Goal: Answer question/provide support

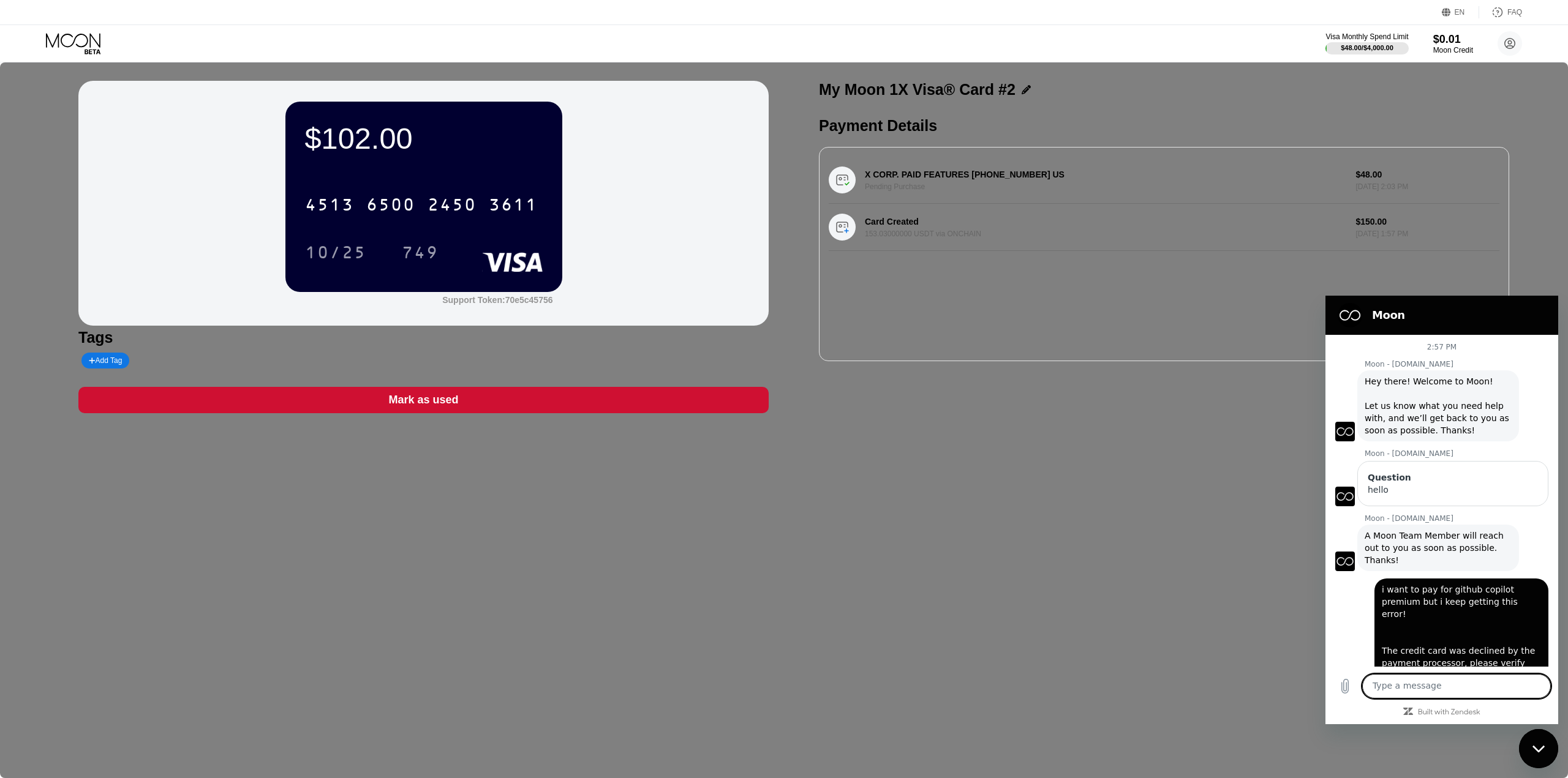
scroll to position [210, 0]
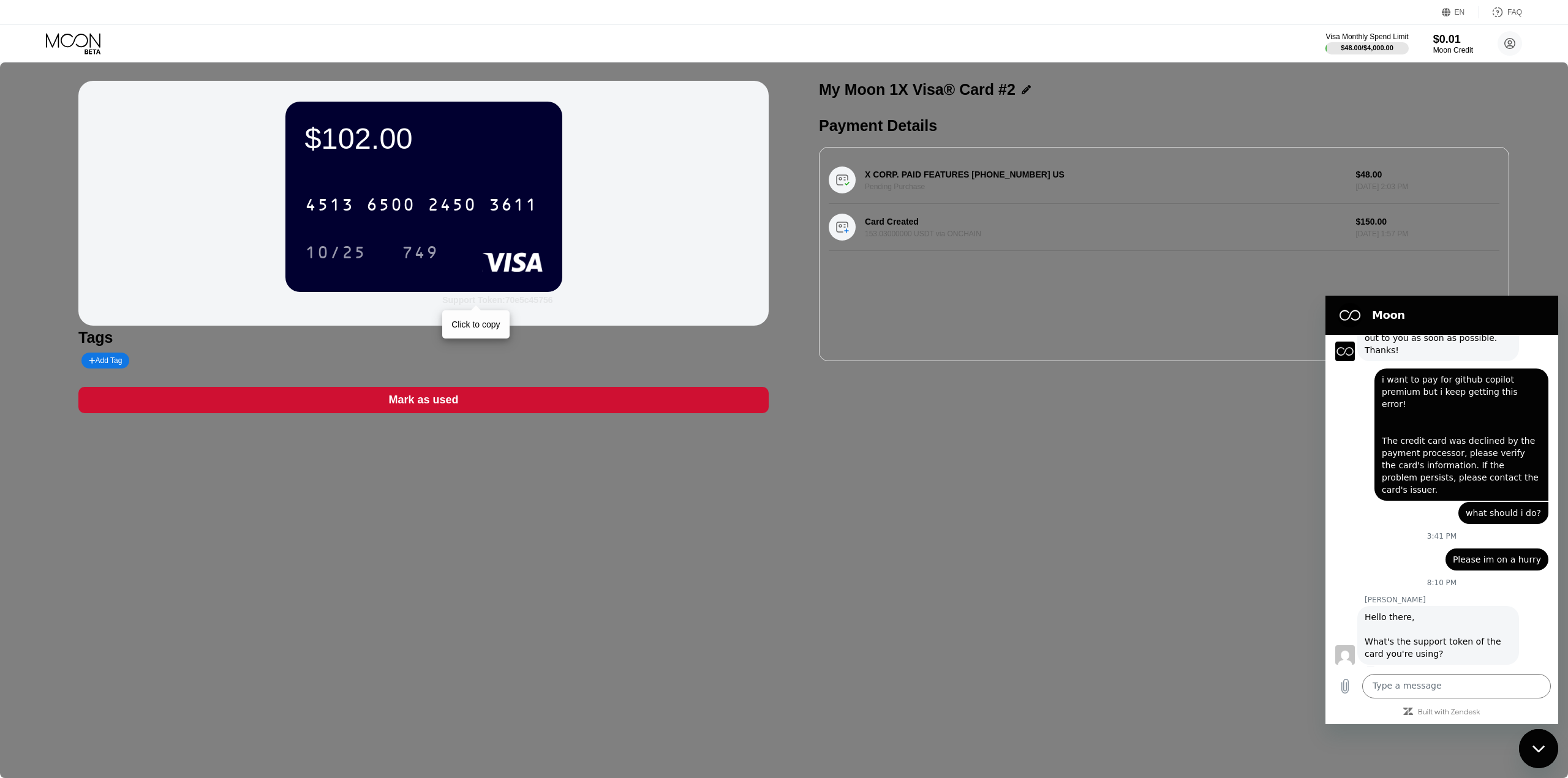
click at [530, 300] on div "Support Token: 70e5c45756" at bounding box center [497, 300] width 110 height 9
click at [1402, 693] on textarea at bounding box center [1456, 686] width 189 height 24
paste textarea "70e5c45756"
type textarea "70e5c45756"
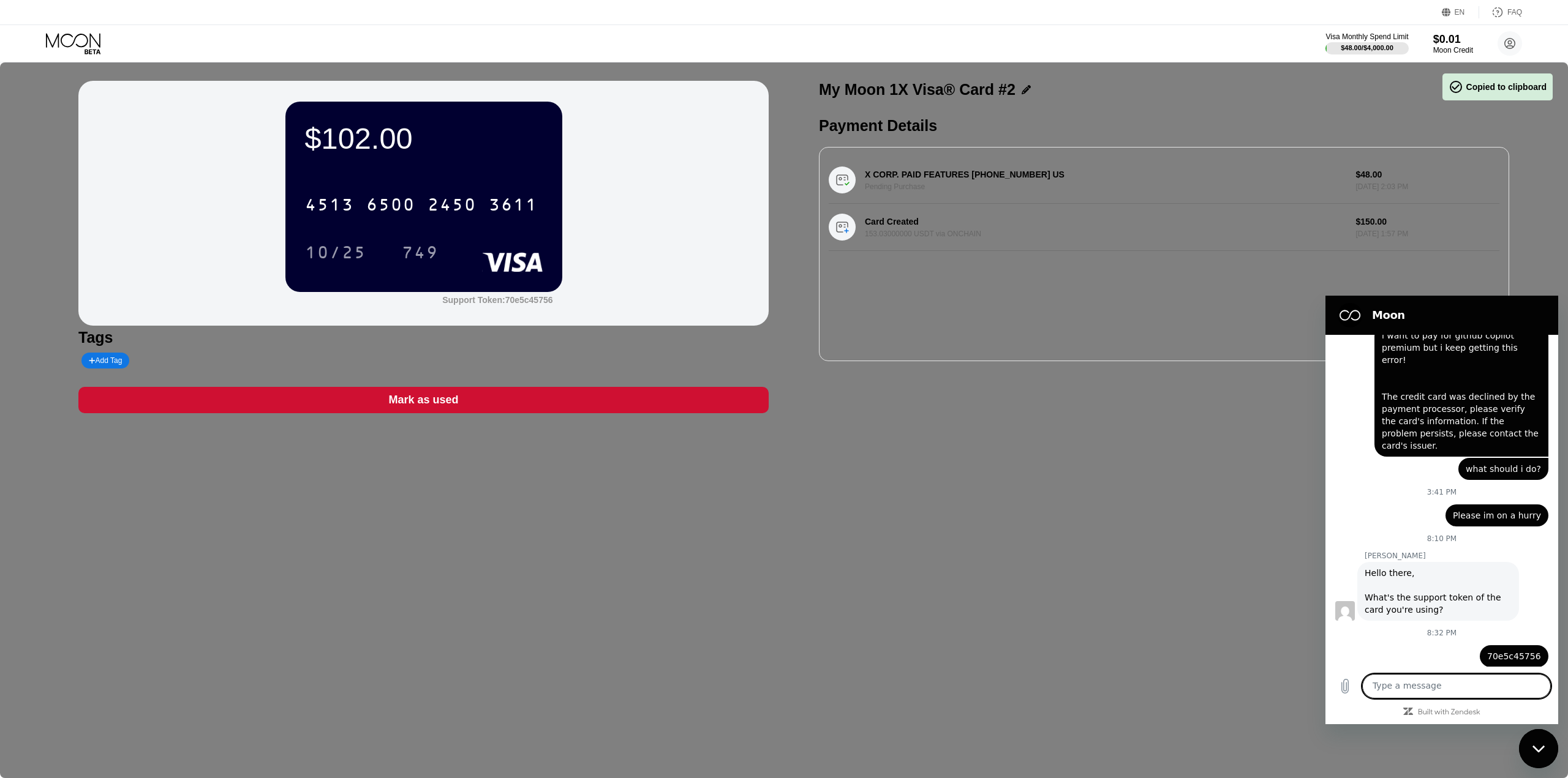
scroll to position [256, 0]
click at [1506, 534] on div "2:57 PM Moon - paywithmoon.com Moon - paywithmoon.com says: Hey there! Welcome …" at bounding box center [1442, 501] width 233 height 332
click at [1393, 688] on textarea at bounding box center [1456, 686] width 189 height 24
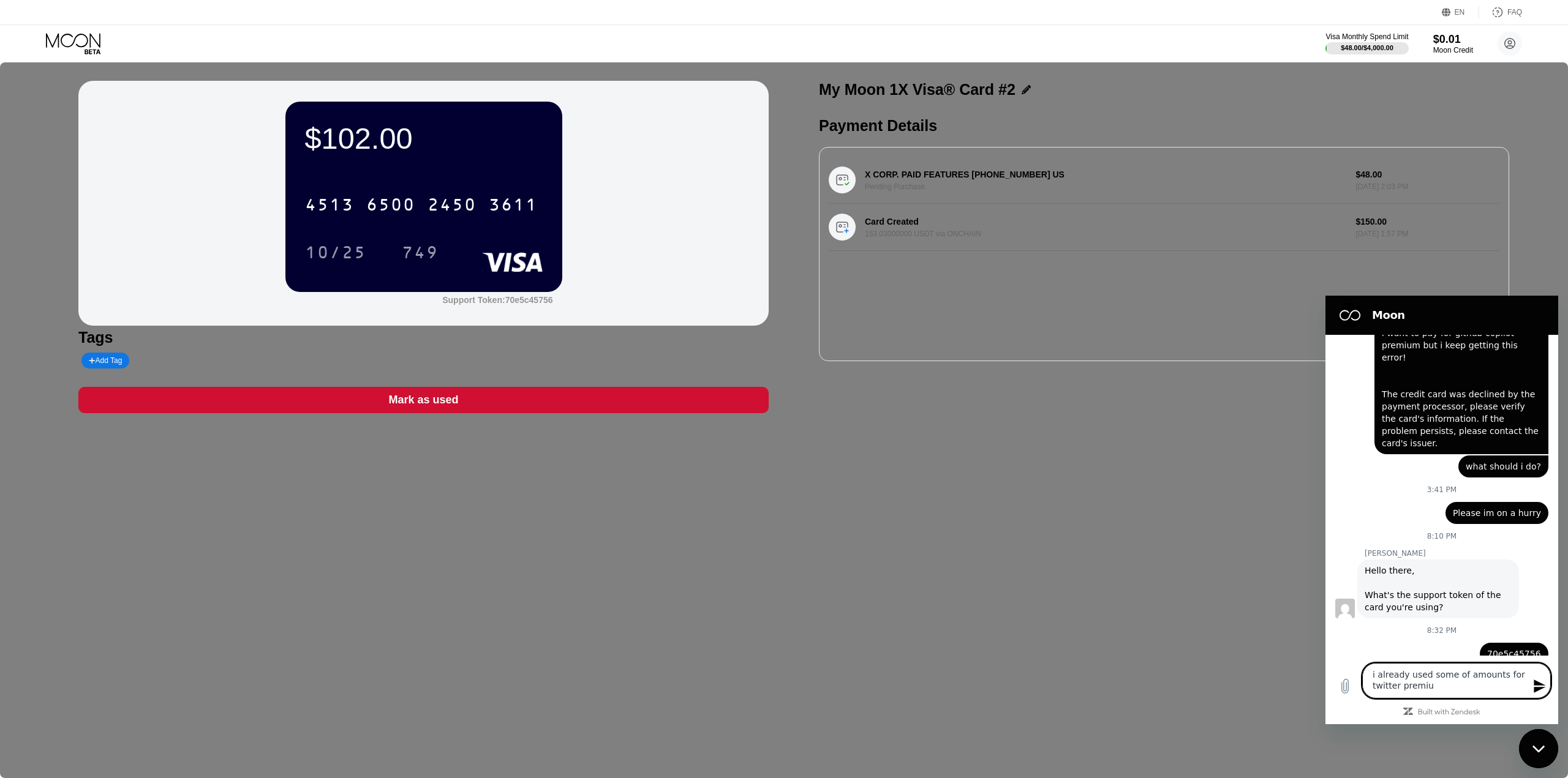
type textarea "i already used some of amounts for twitter premium"
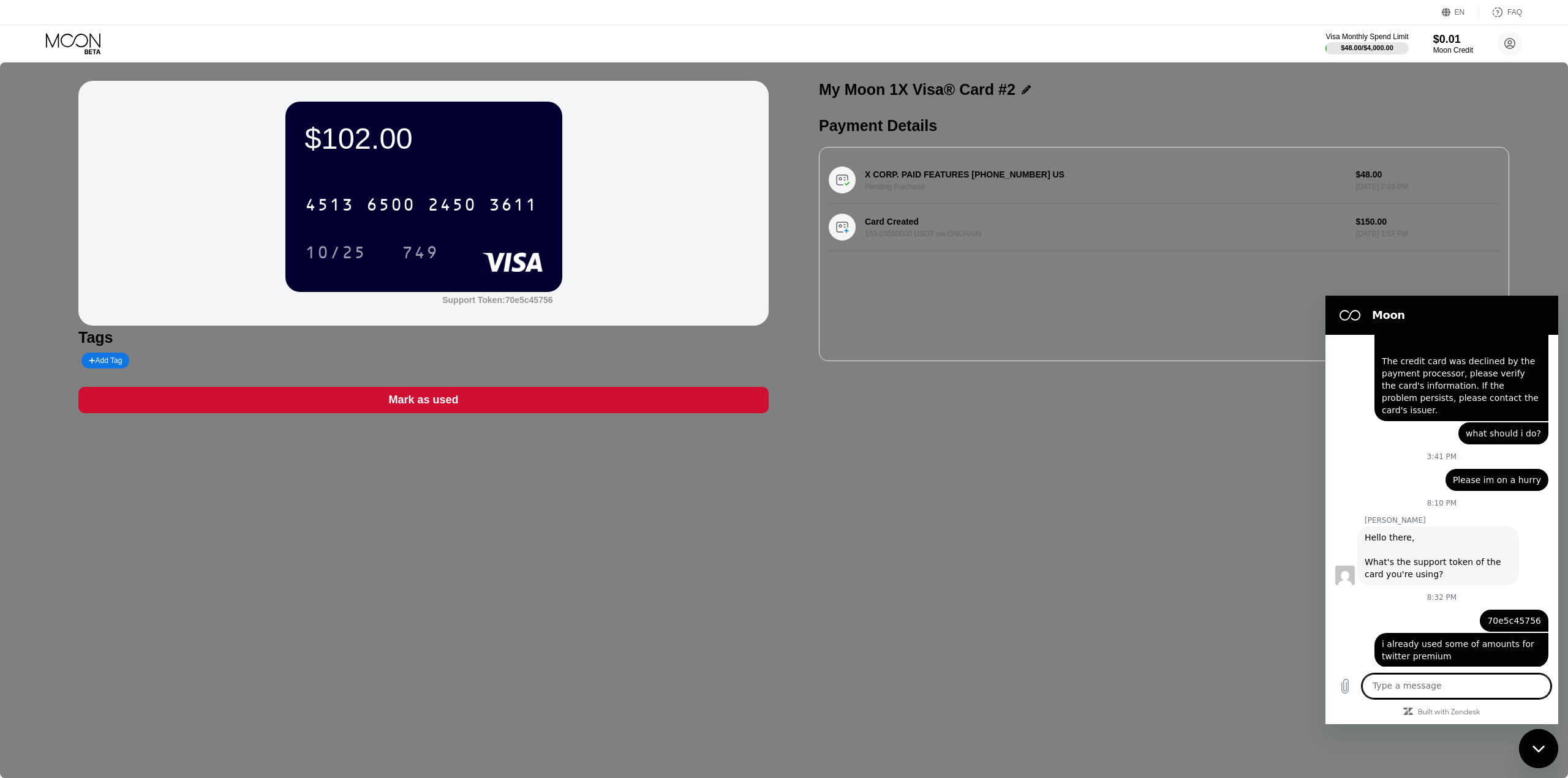
scroll to position [292, 0]
click at [1369, 612] on div "says: 70e5c45756" at bounding box center [1437, 614] width 223 height 29
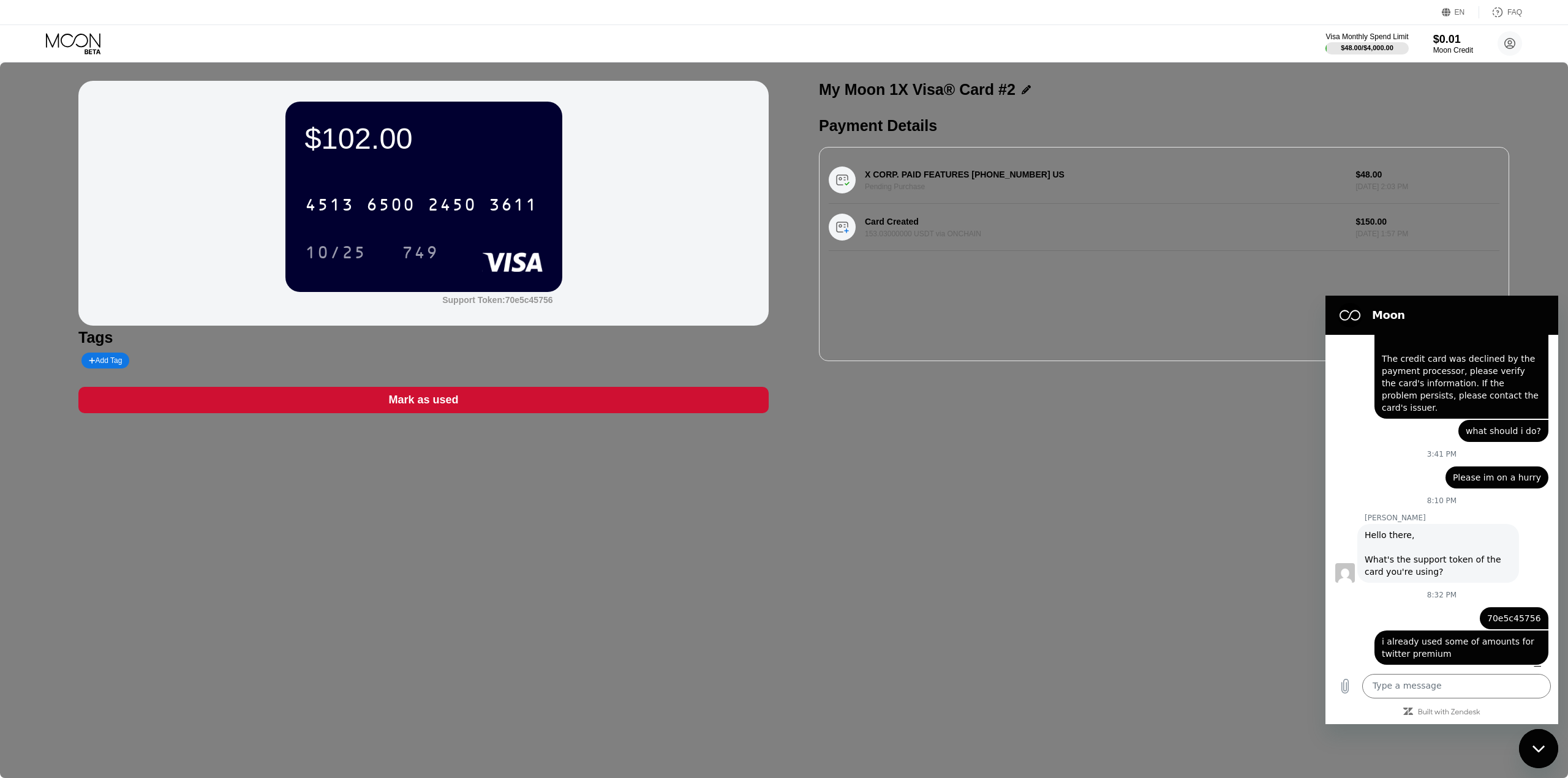
click at [1123, 549] on div "$102.00 4513 6500 2450 3611 10/25 749 Support Token: 70e5c45756 Tags Add Tag Ma…" at bounding box center [784, 420] width 1568 height 716
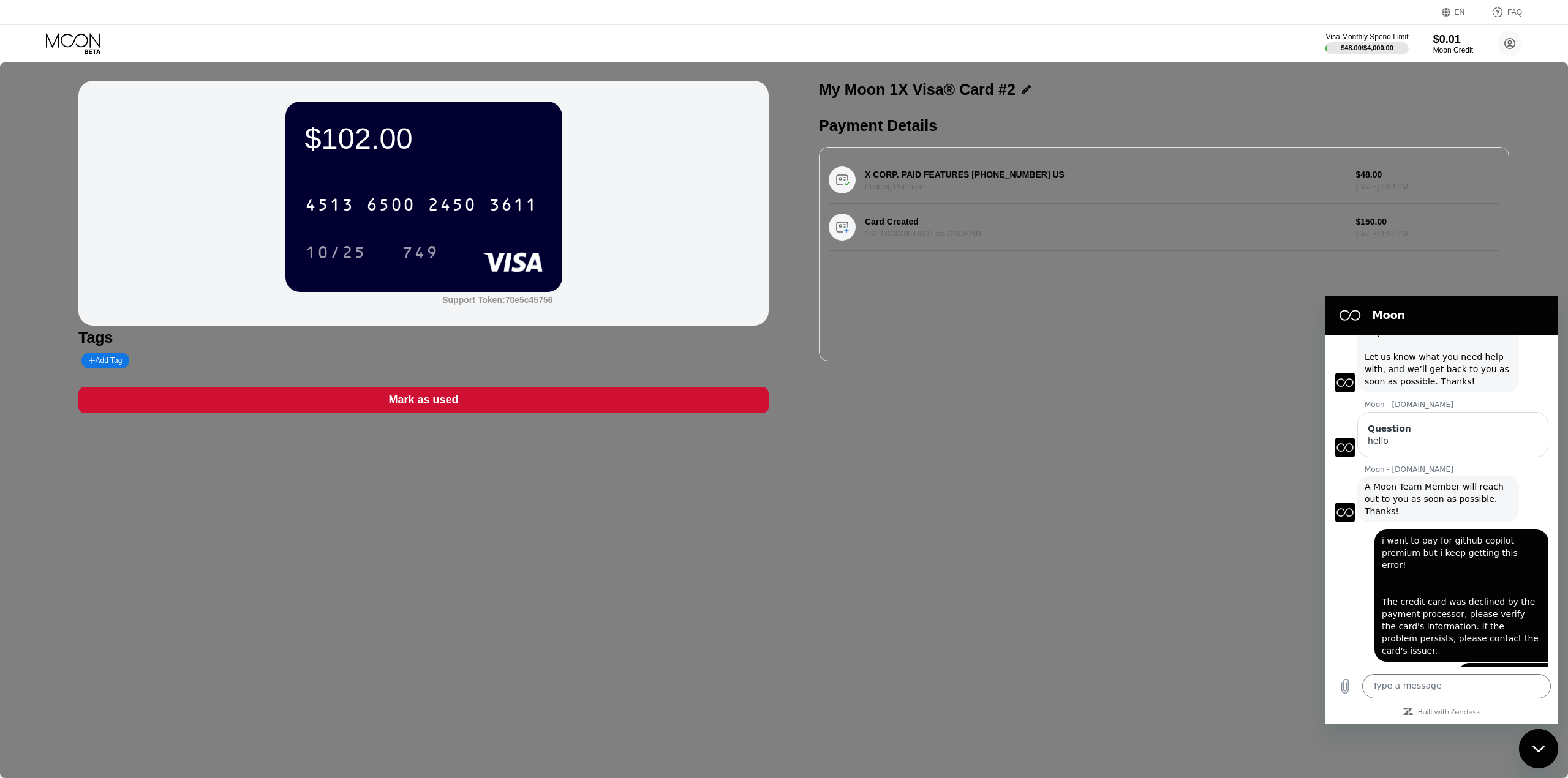
scroll to position [47, 0]
click at [1355, 566] on div "Web User 6cfc37c0-62b9-47b7-b198-27bb1c0a85c2 says: i want to pay for github co…" at bounding box center [1437, 594] width 223 height 139
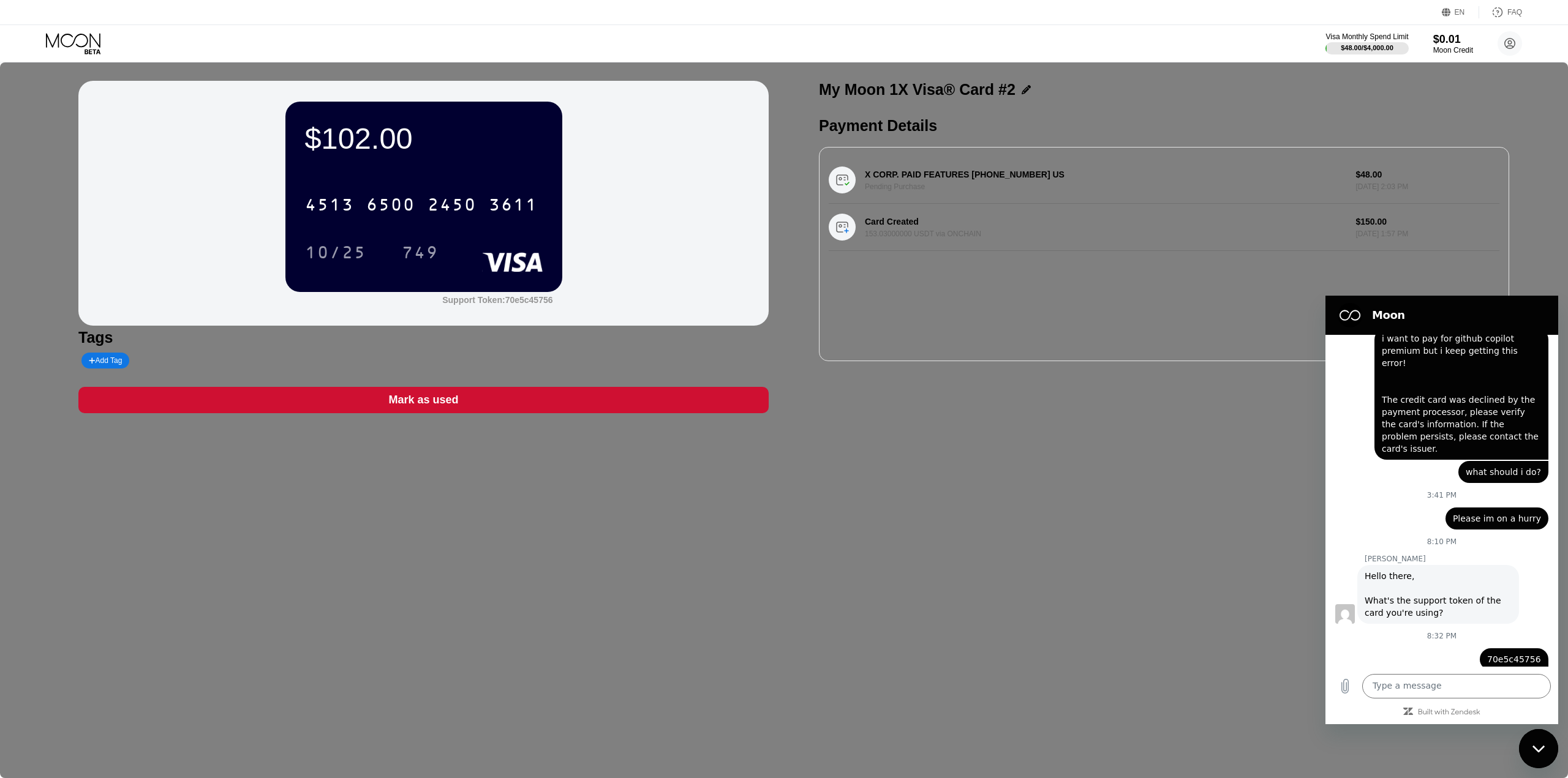
scroll to position [292, 0]
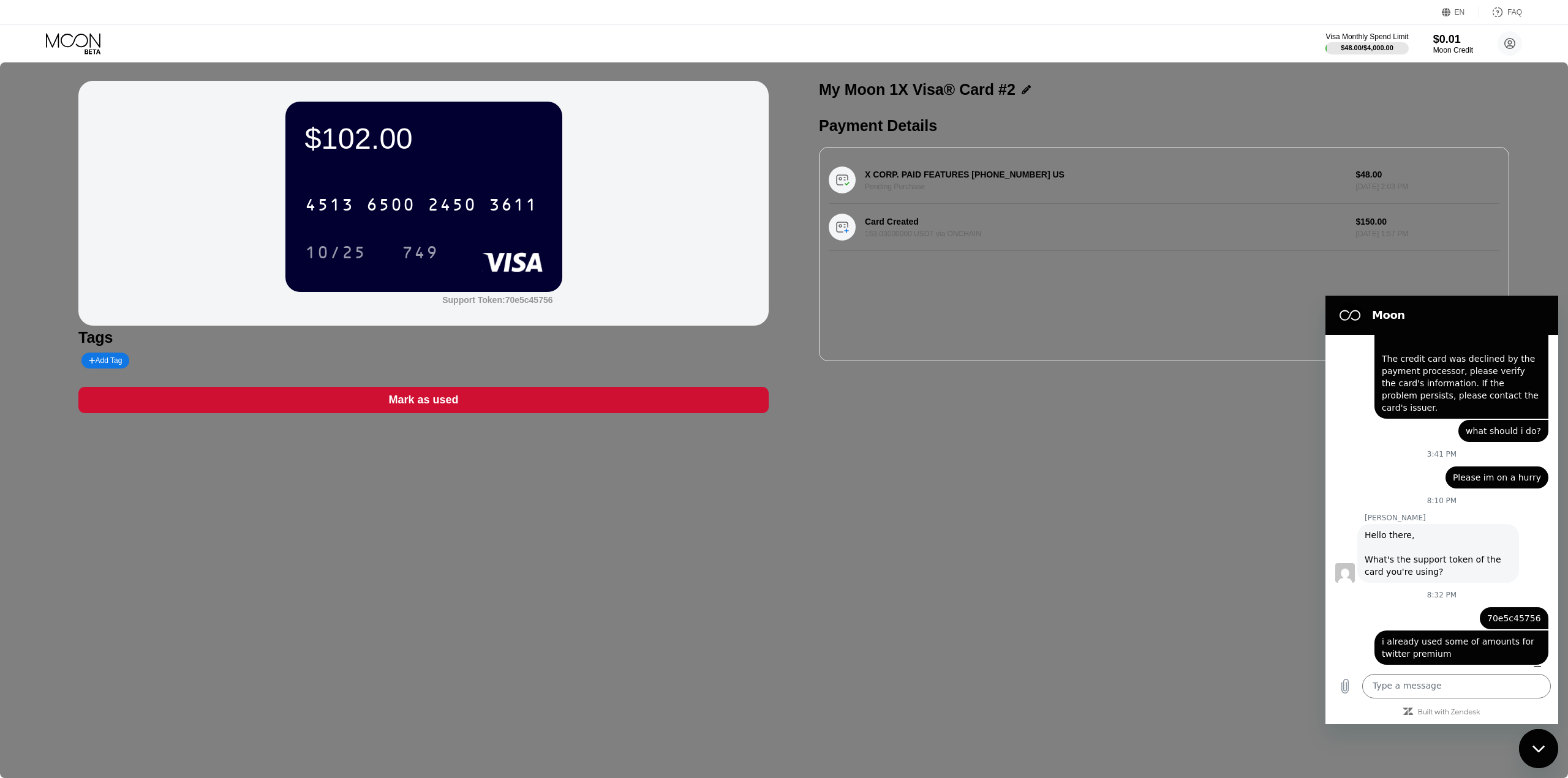
click at [1104, 497] on div "$102.00 4513 6500 2450 3611 10/25 749 Support Token: 70e5c45756 Tags Add Tag Ma…" at bounding box center [784, 420] width 1568 height 716
click at [1386, 461] on div "Web User 6cfc37c0-62b9-47b7-b198-27bb1c0a85c2 says: Please im on a hurry" at bounding box center [1437, 474] width 223 height 29
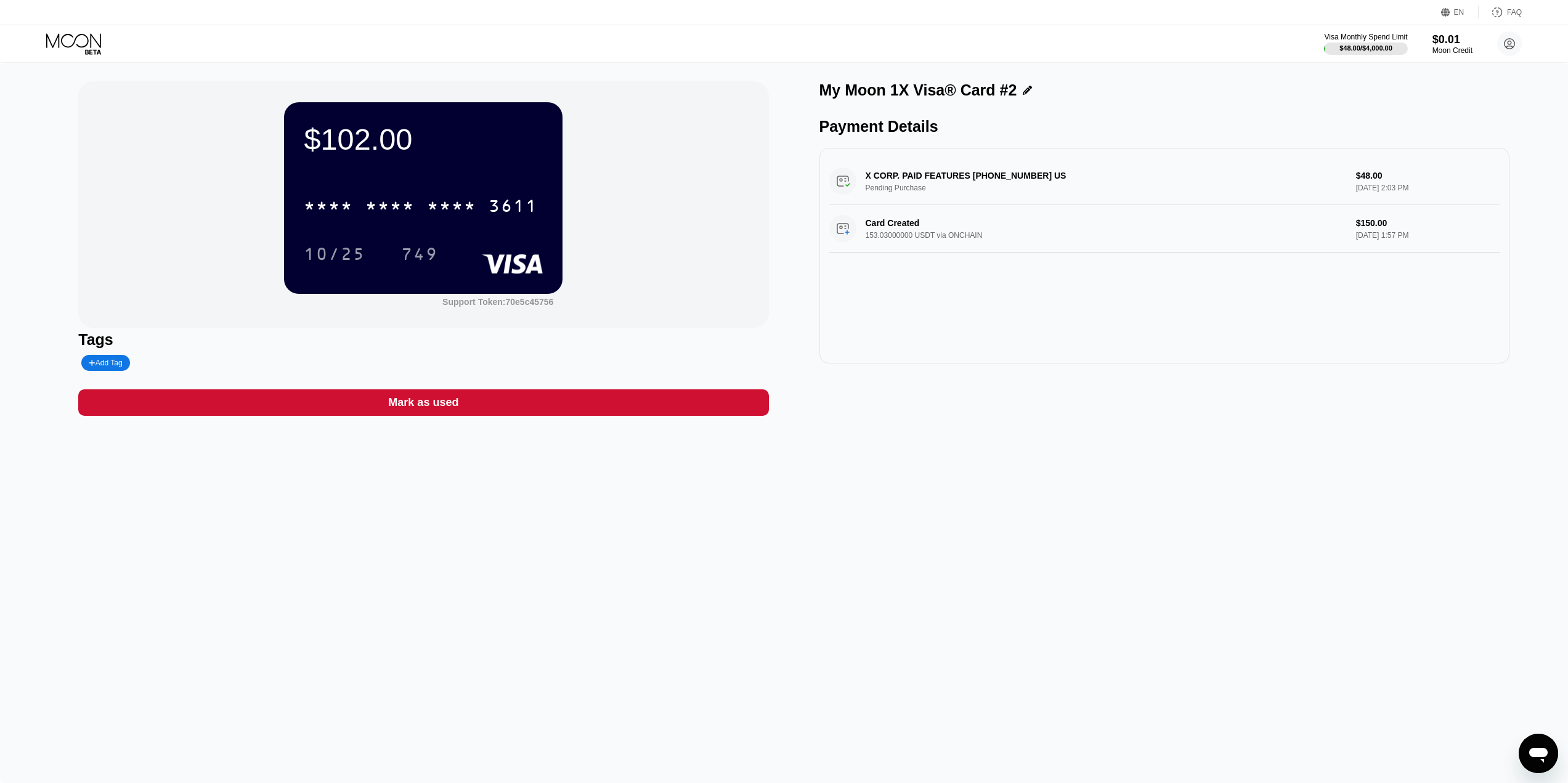
click at [1539, 744] on icon "Open messaging window" at bounding box center [1539, 754] width 22 height 22
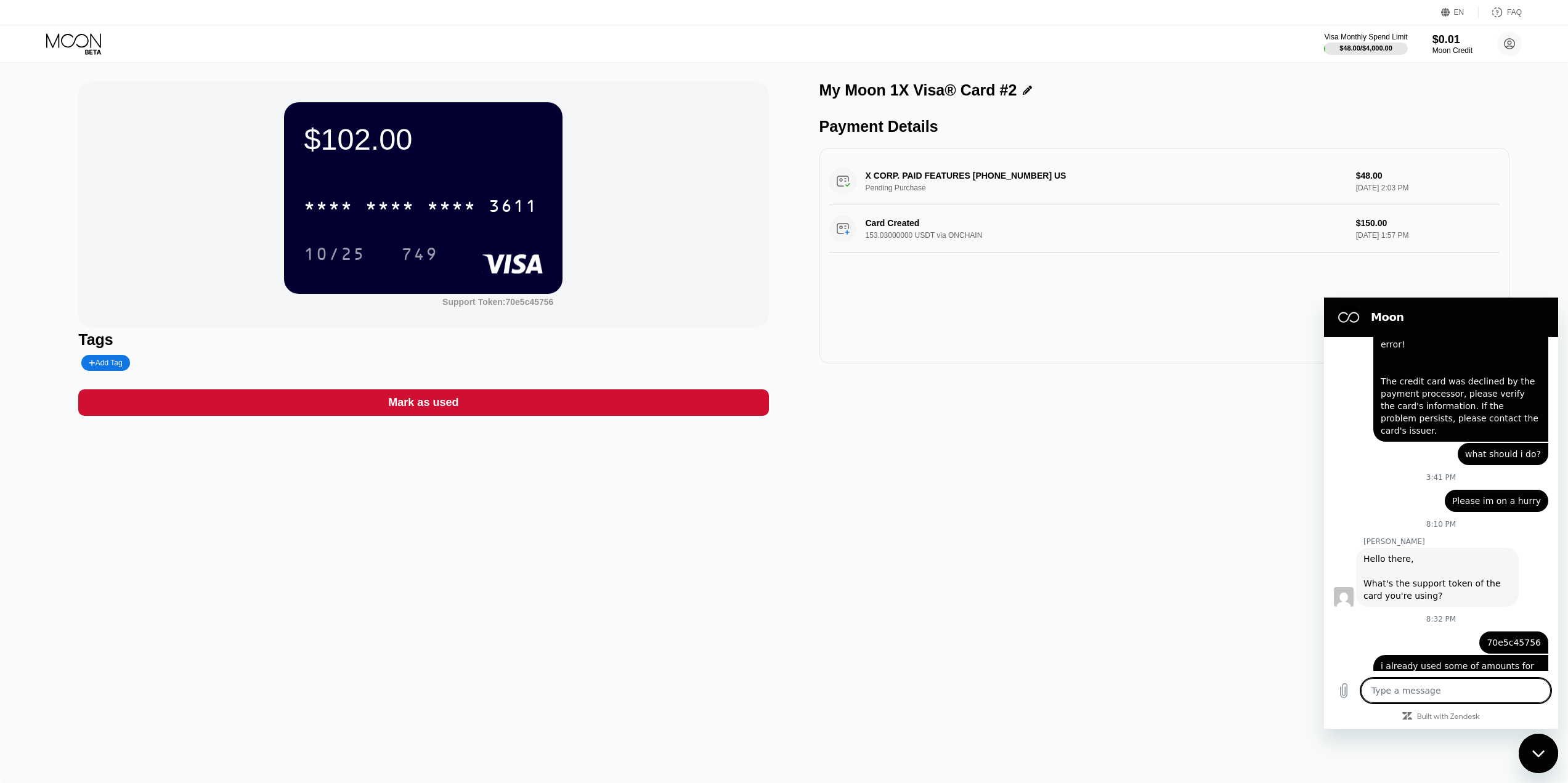
scroll to position [294, 0]
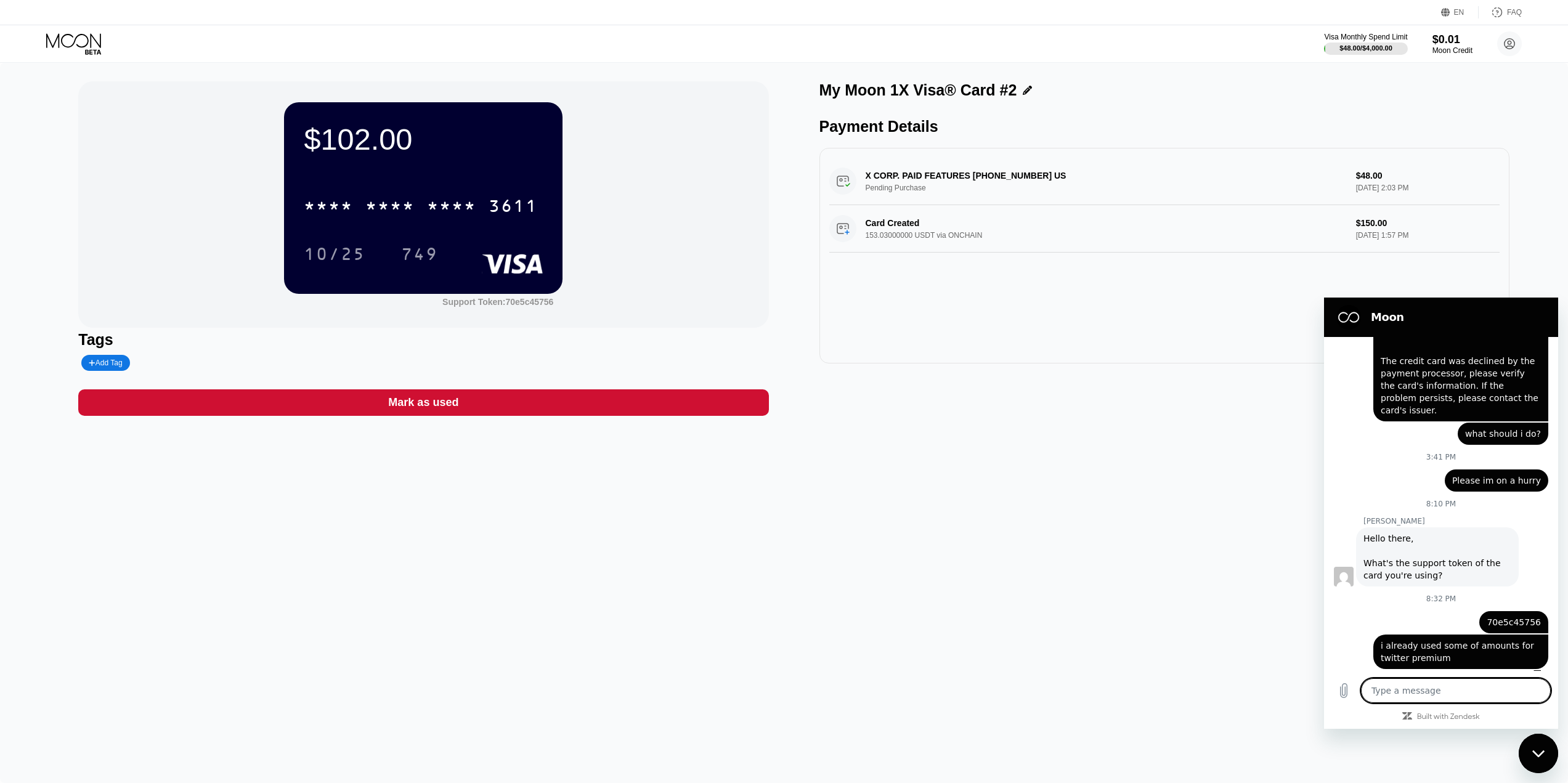
click at [1101, 470] on div "$102.00 * * * * * * * * * * * * 3611 10/25 749 Support Token: 70e5c45756 Tags A…" at bounding box center [784, 423] width 1568 height 720
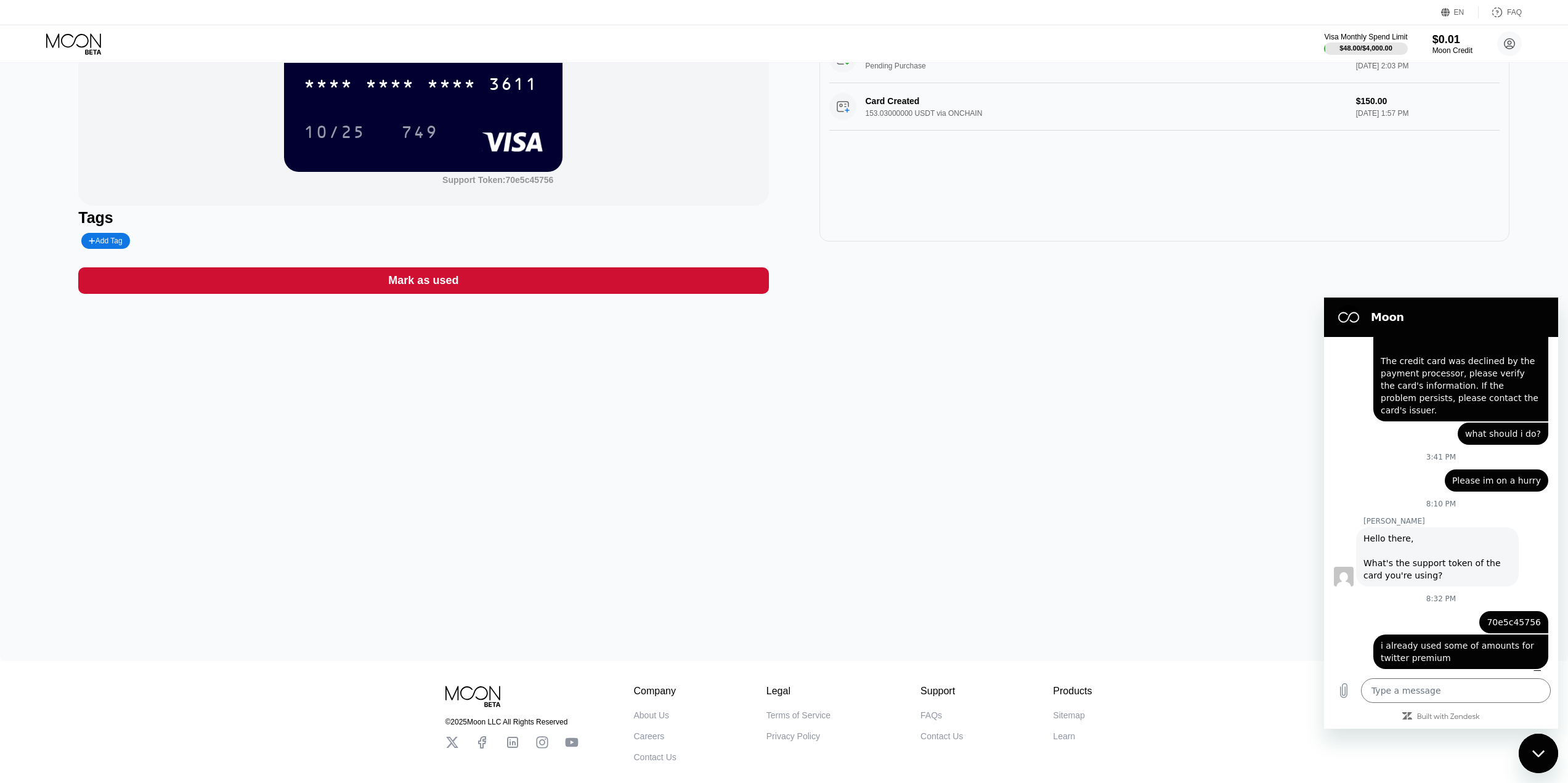
scroll to position [189, 0]
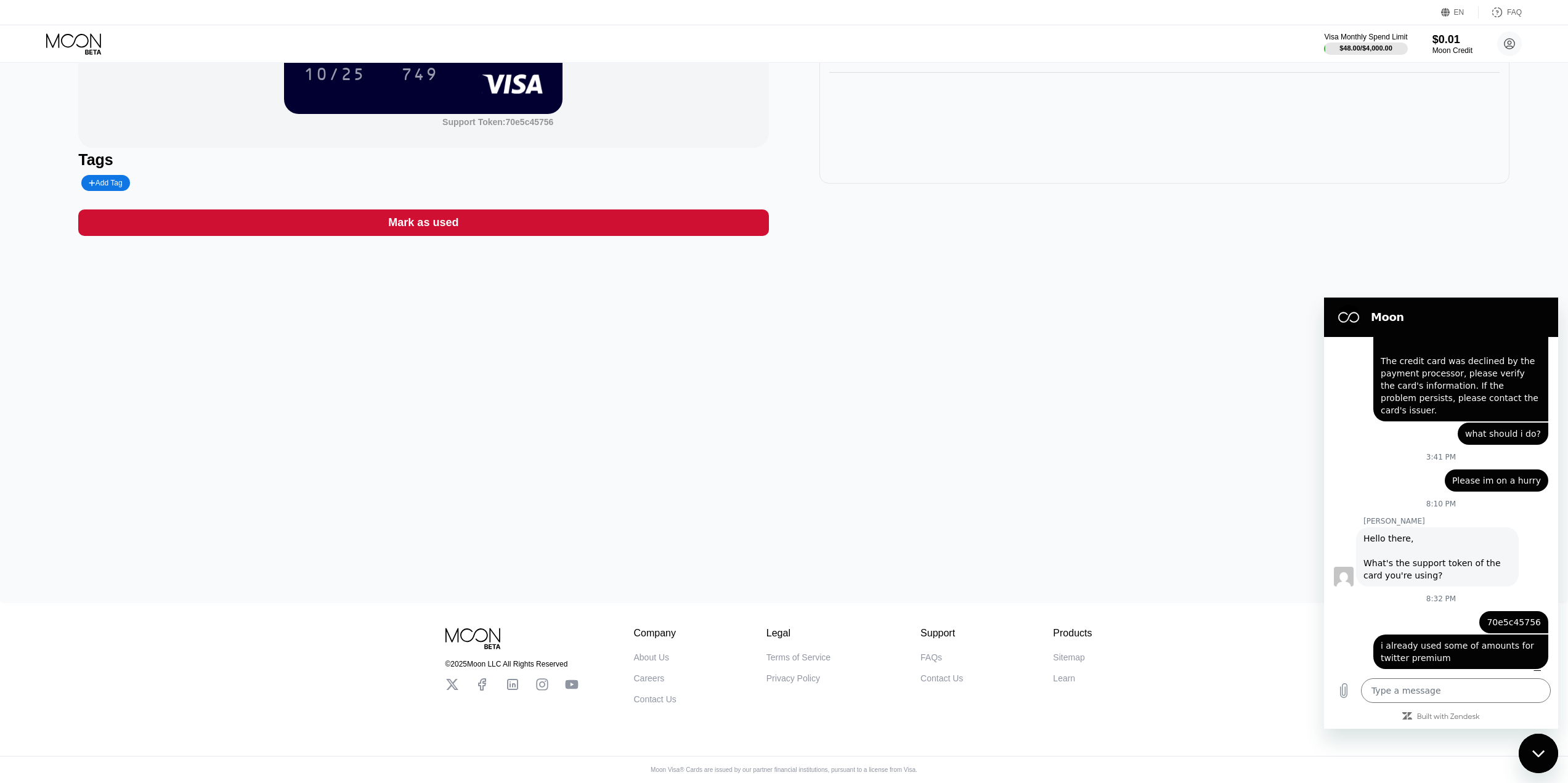
click at [1371, 421] on div "Web User 6cfc37c0-62b9-47b7-b198-27bb1c0a85c2 says: what should i do?" at bounding box center [1436, 433] width 224 height 23
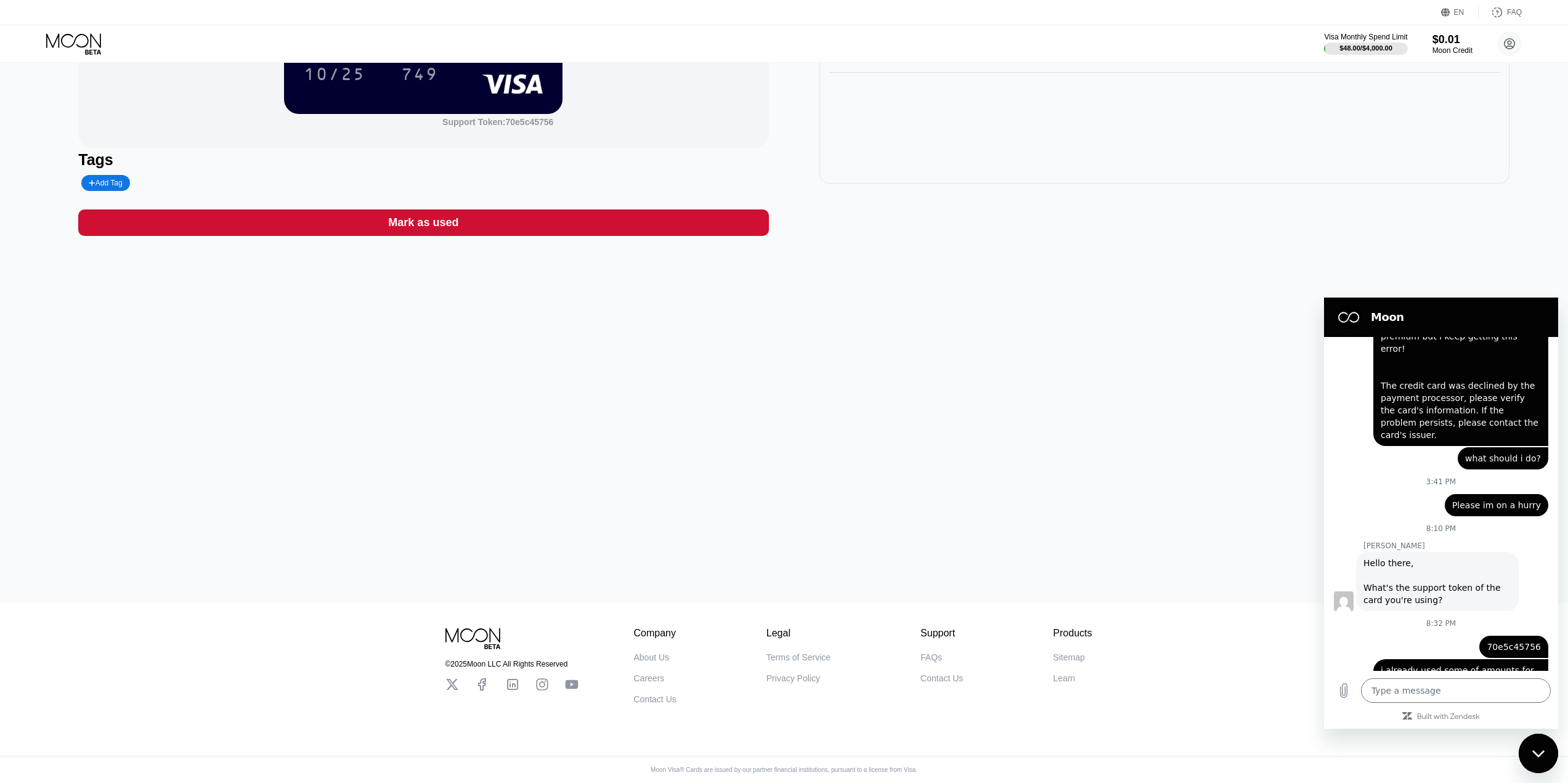
scroll to position [294, 0]
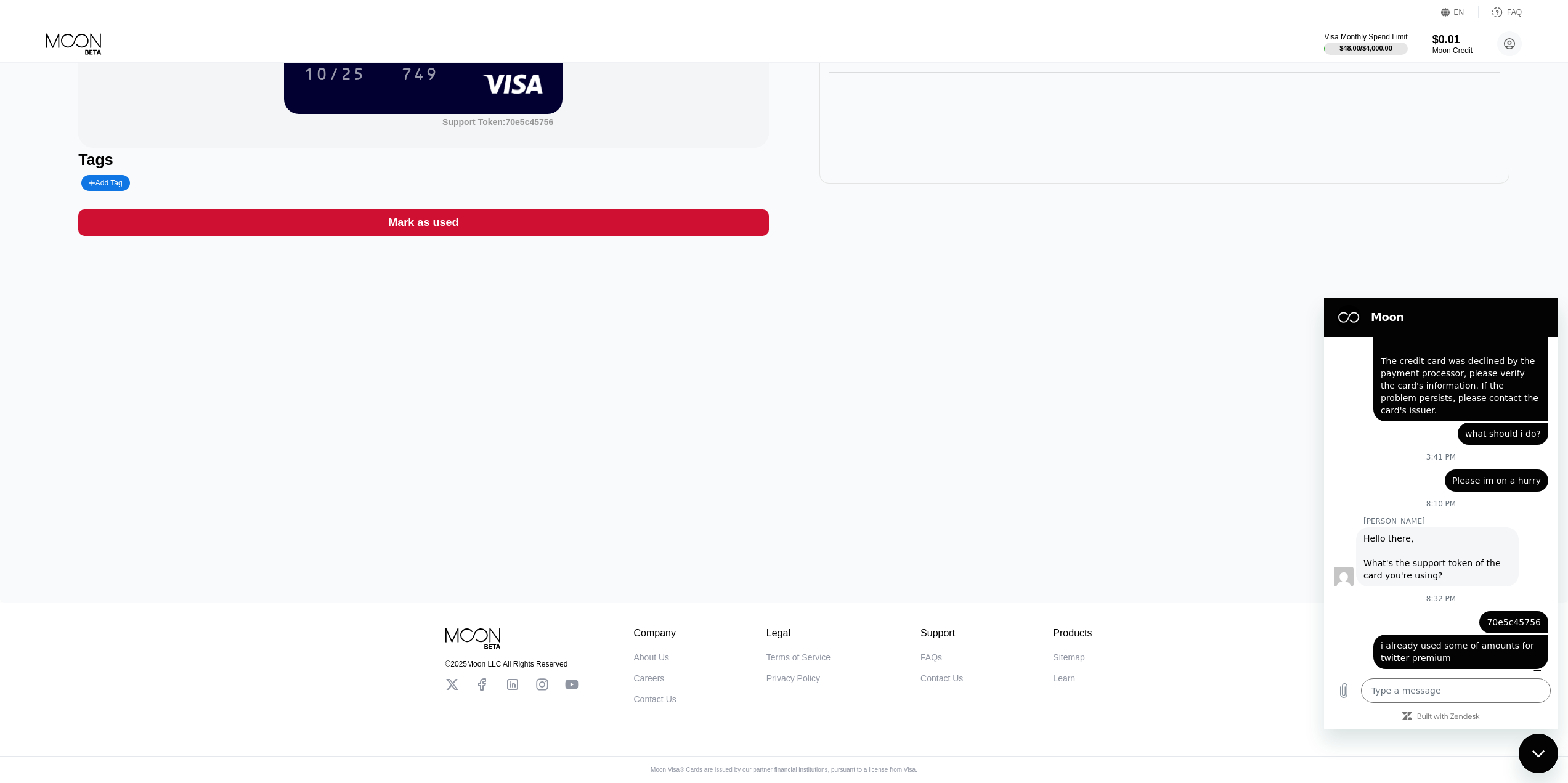
click at [1179, 400] on div "$102.00 * * * * * * * * * * * * 3611 10/25 749 Support Token: 70e5c45756 Tags A…" at bounding box center [784, 243] width 1568 height 720
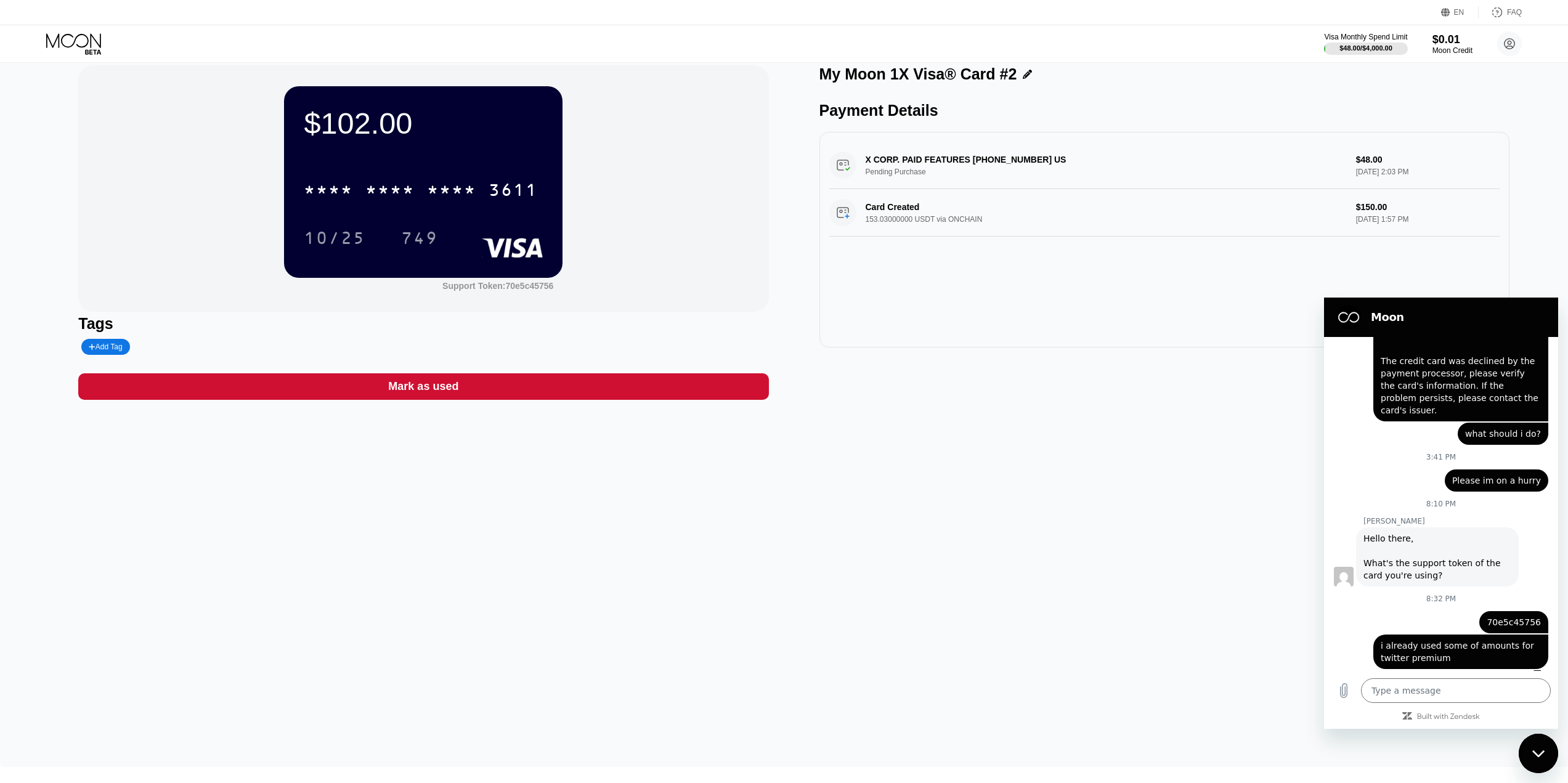
scroll to position [0, 0]
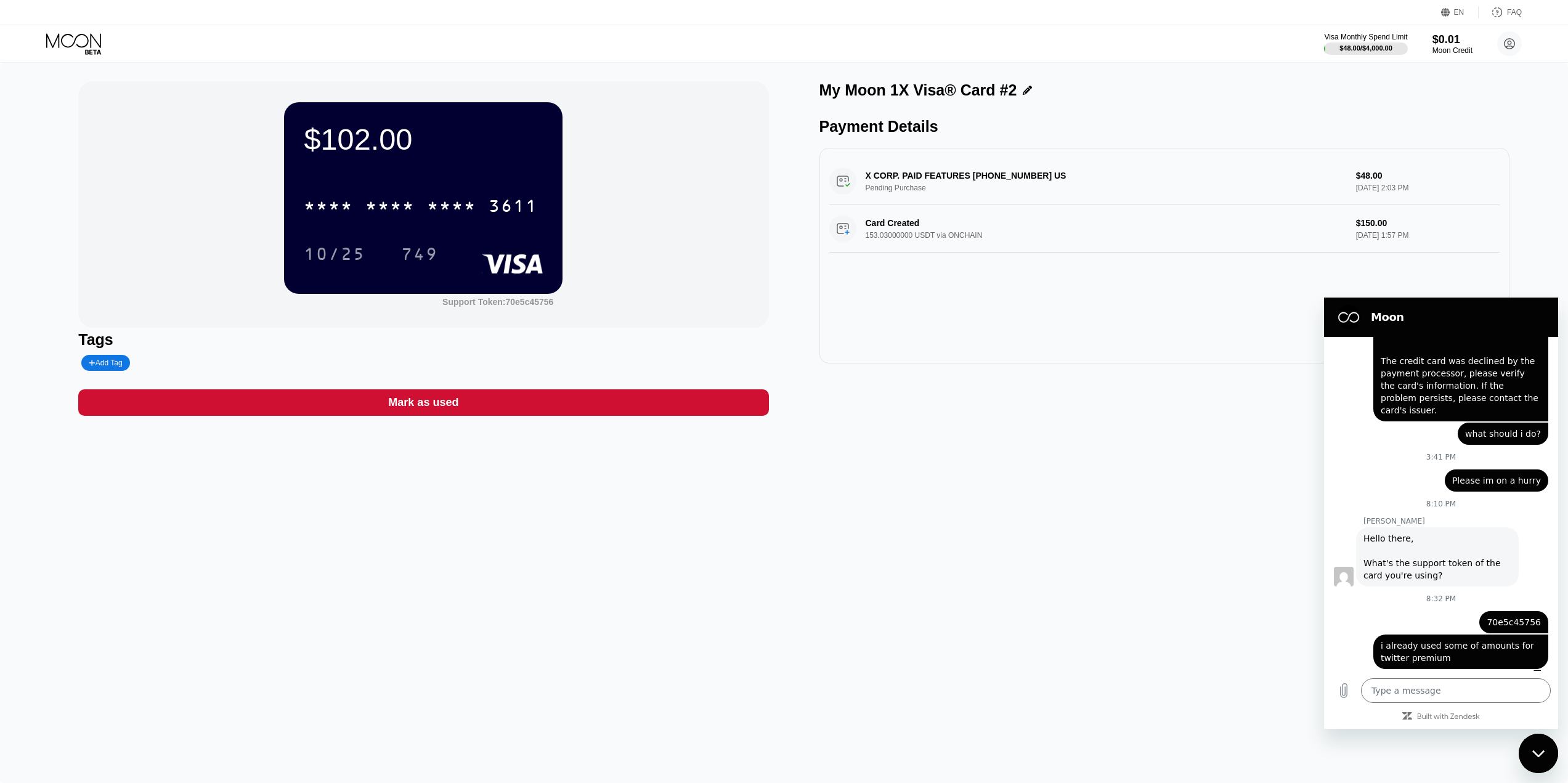
type textarea "x"
